Goal: Find specific page/section: Find specific page/section

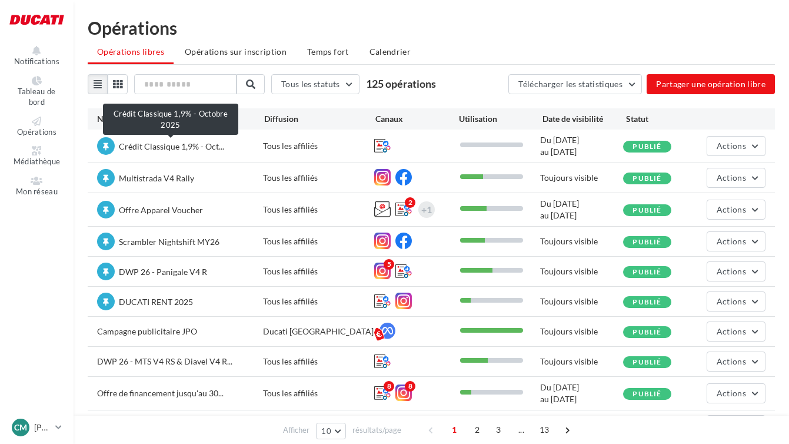
click at [185, 150] on span "Crédit Classique 1,9% - Oct..." at bounding box center [171, 146] width 105 height 10
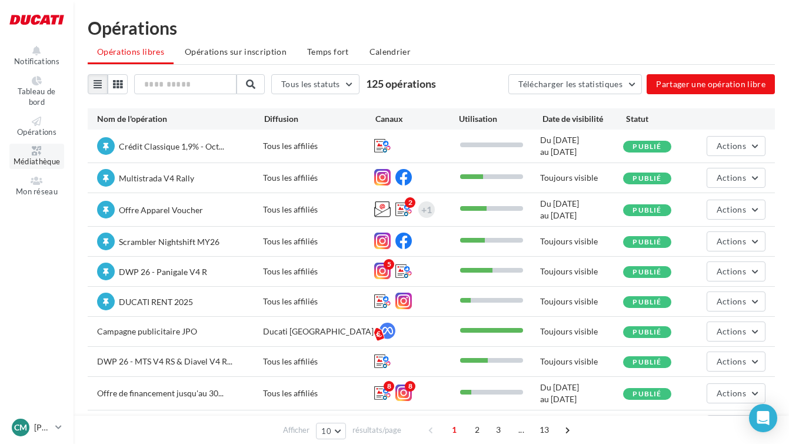
click at [36, 152] on icon at bounding box center [37, 150] width 48 height 9
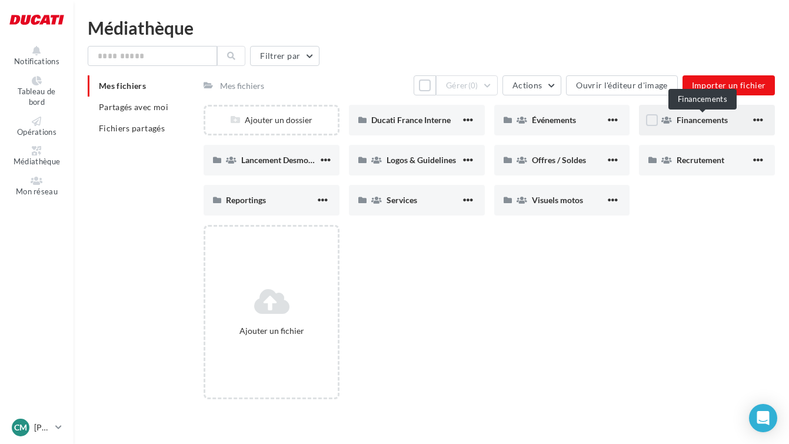
click at [687, 125] on div "Financements" at bounding box center [714, 120] width 74 height 12
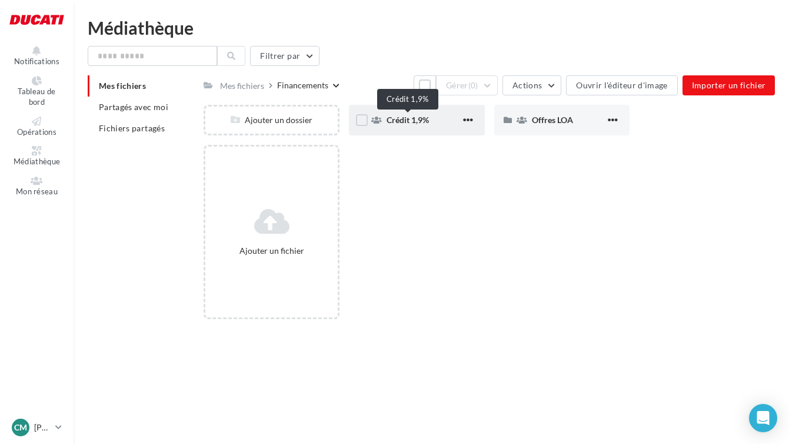
click at [404, 123] on span "Crédit 1,9%" at bounding box center [408, 120] width 42 height 10
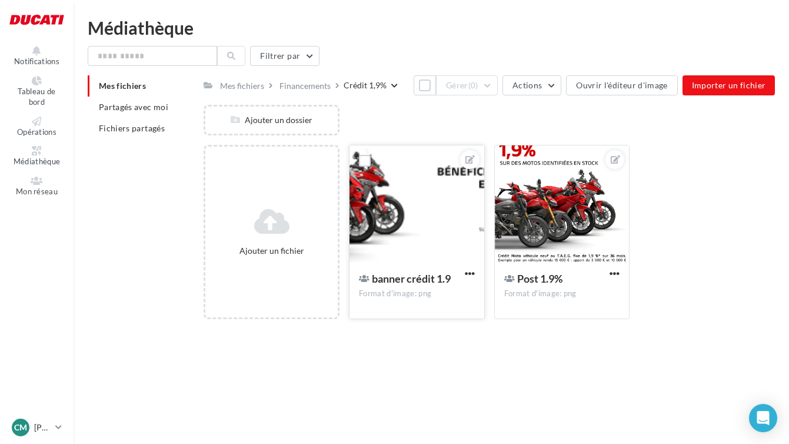
click at [433, 206] on div at bounding box center [417, 204] width 135 height 118
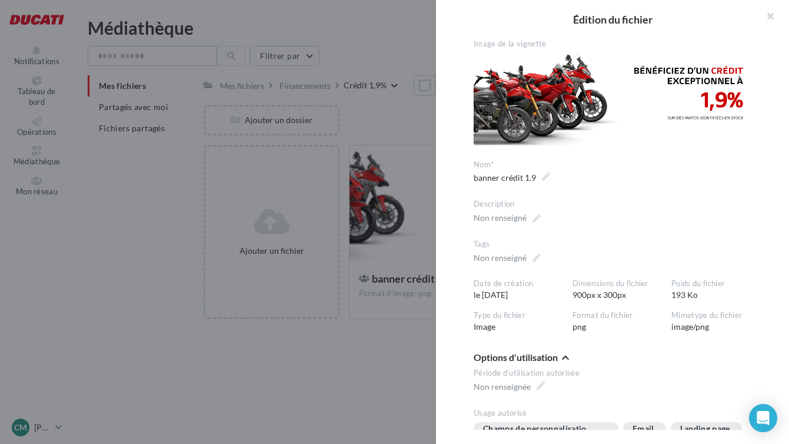
click at [391, 363] on div at bounding box center [394, 222] width 789 height 444
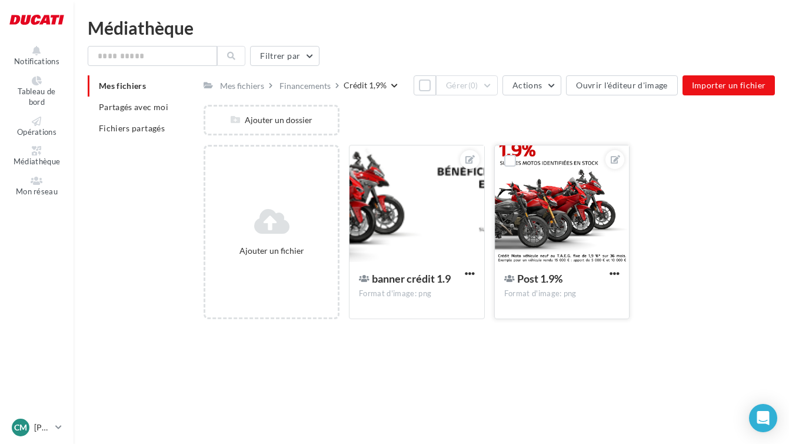
click at [560, 215] on div at bounding box center [562, 204] width 135 height 118
click at [560, 215] on div "Mes fichiers Financements Crédit 1,9% Tout sélectionner Gérer (0) Actions Ouvri…" at bounding box center [490, 201] width 572 height 253
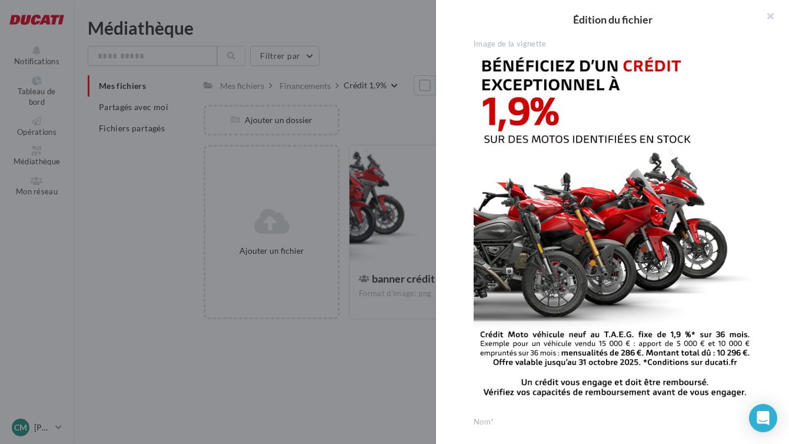
click at [560, 328] on div "Édition du fichier Image de la vignette Nom* ********* ********* Post 1.9% Desc…" at bounding box center [490, 328] width 572 height 0
click at [767, 16] on button "button" at bounding box center [765, 17] width 47 height 35
